Goal: Information Seeking & Learning: Learn about a topic

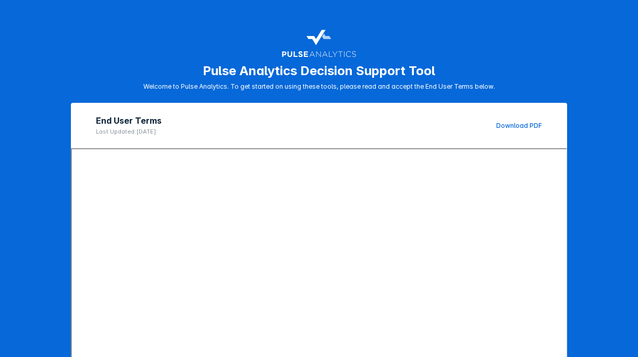
click at [517, 125] on link "Download PDF" at bounding box center [520, 126] width 46 height 8
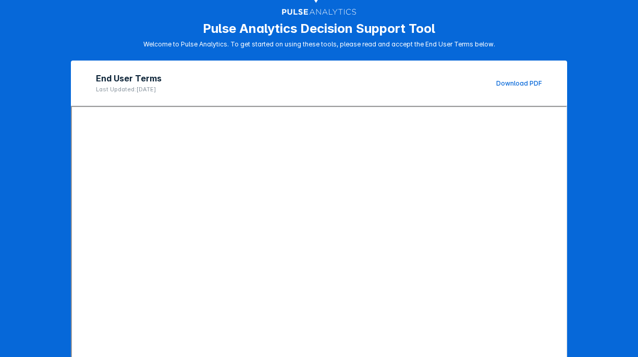
scroll to position [140, 0]
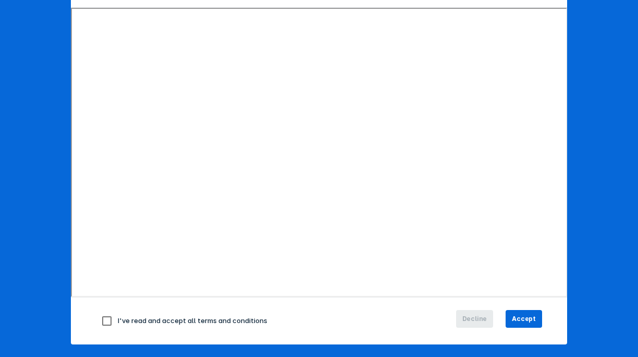
click at [101, 324] on input "checkbox" at bounding box center [107, 321] width 22 height 22
checkbox input "true"
click at [515, 320] on span "Accept" at bounding box center [524, 318] width 24 height 9
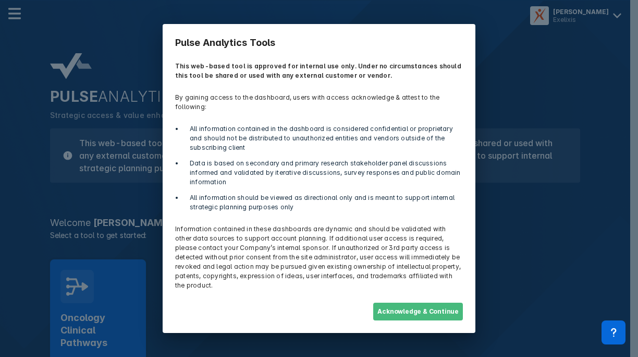
click at [452, 303] on button "Acknowledge & Continue" at bounding box center [418, 312] width 90 height 18
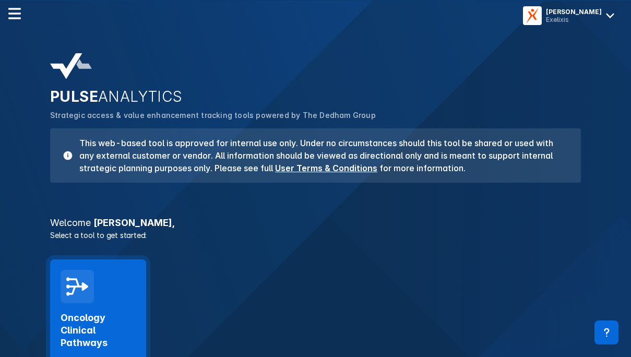
click at [115, 305] on div "Oncology Clinical Pathways Launch Tool" at bounding box center [98, 339] width 75 height 72
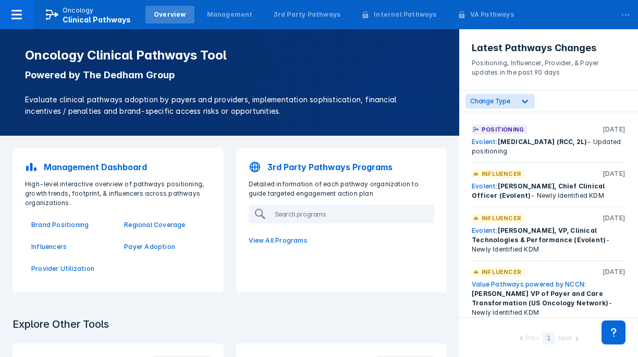
click at [168, 17] on div "Overview" at bounding box center [170, 14] width 32 height 9
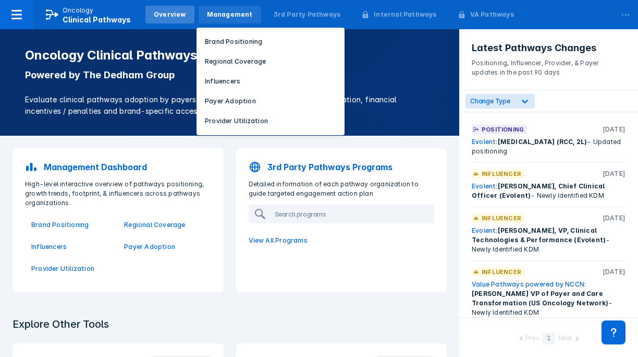
click at [240, 14] on div "Management" at bounding box center [230, 14] width 46 height 9
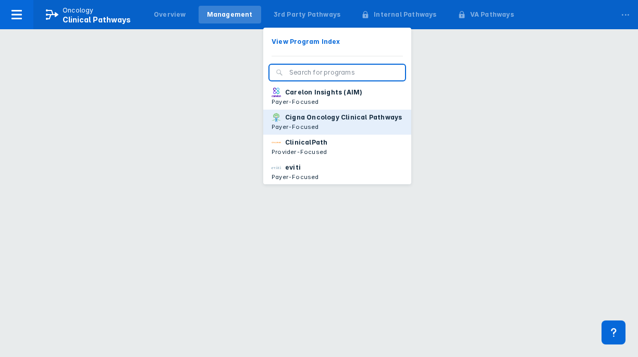
click at [301, 122] on p "Cigna Oncology Clinical Pathways" at bounding box center [343, 117] width 117 height 9
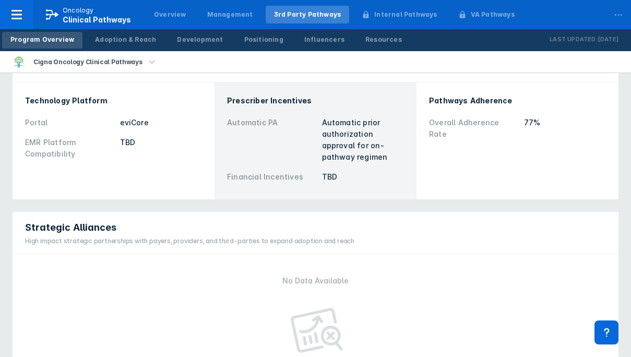
scroll to position [412, 0]
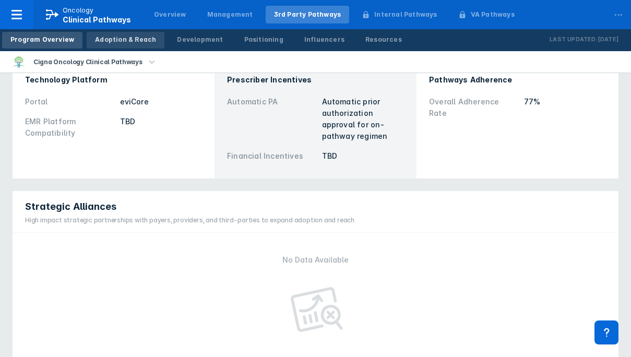
click at [123, 39] on div "Adoption & Reach" at bounding box center [125, 39] width 61 height 9
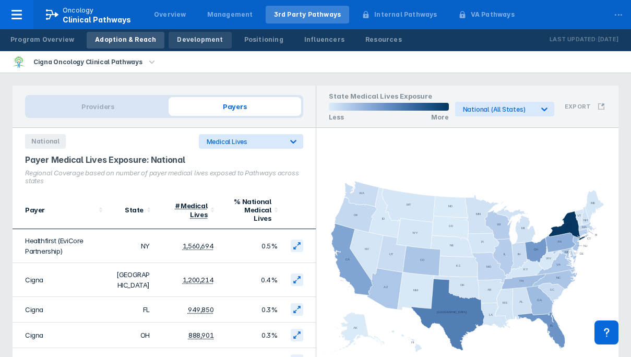
click at [186, 43] on div "Development" at bounding box center [200, 39] width 46 height 9
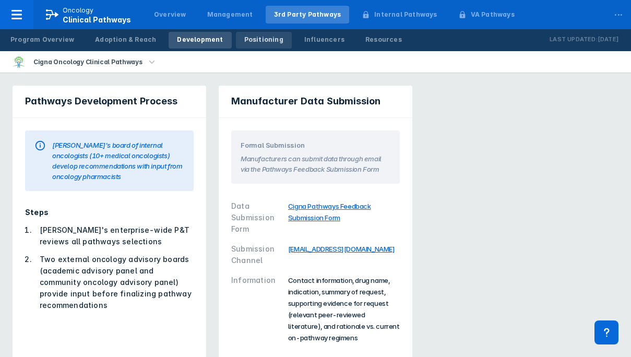
click at [263, 40] on div "Positioning" at bounding box center [263, 39] width 39 height 9
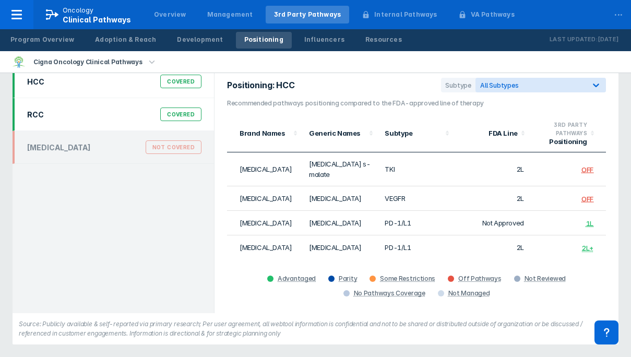
click at [184, 113] on div "Covered" at bounding box center [180, 114] width 41 height 14
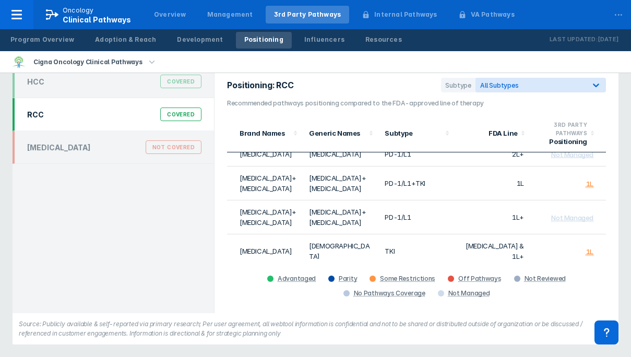
scroll to position [212, 0]
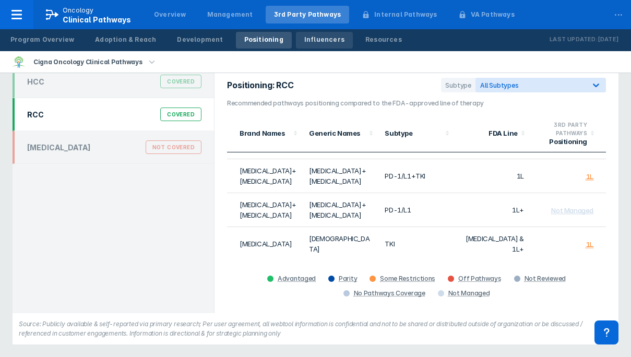
click at [317, 41] on div "Influencers" at bounding box center [324, 39] width 40 height 9
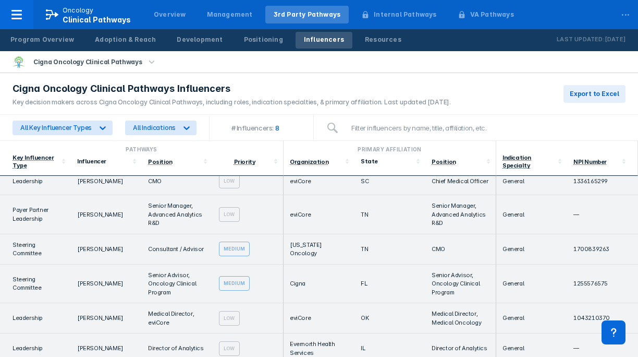
scroll to position [70, 0]
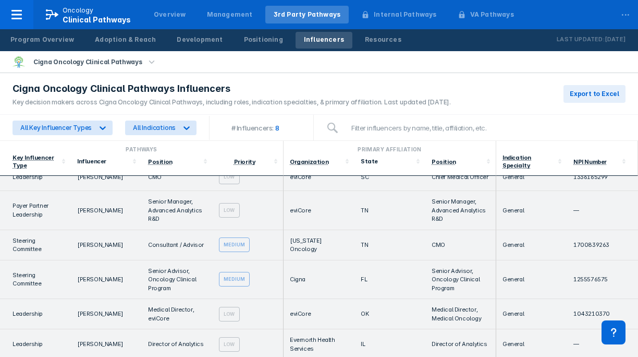
click at [239, 245] on div "Medium" at bounding box center [234, 244] width 31 height 15
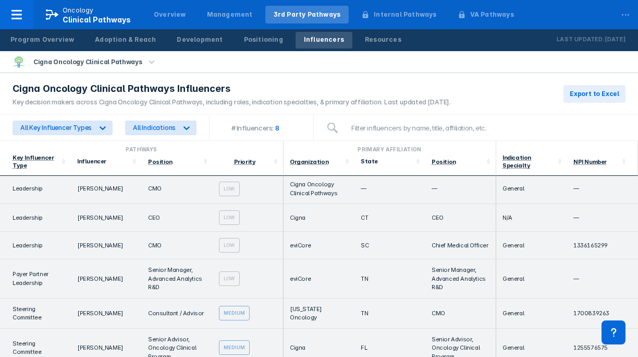
scroll to position [17, 0]
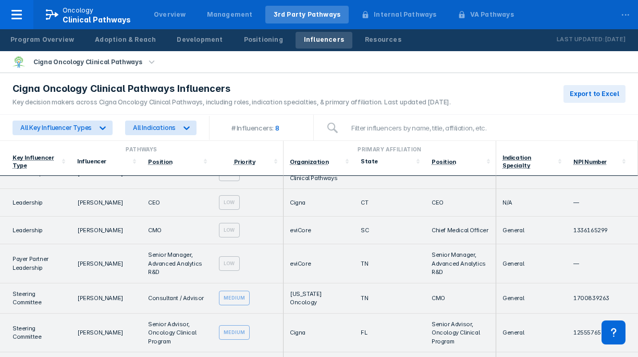
click at [298, 246] on td "eviCore" at bounding box center [319, 263] width 71 height 39
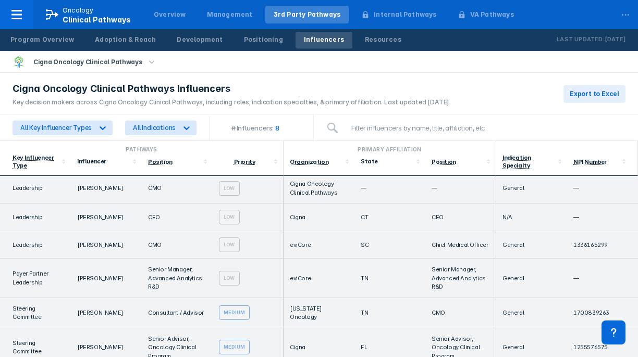
scroll to position [0, 0]
